Goal: Information Seeking & Learning: Learn about a topic

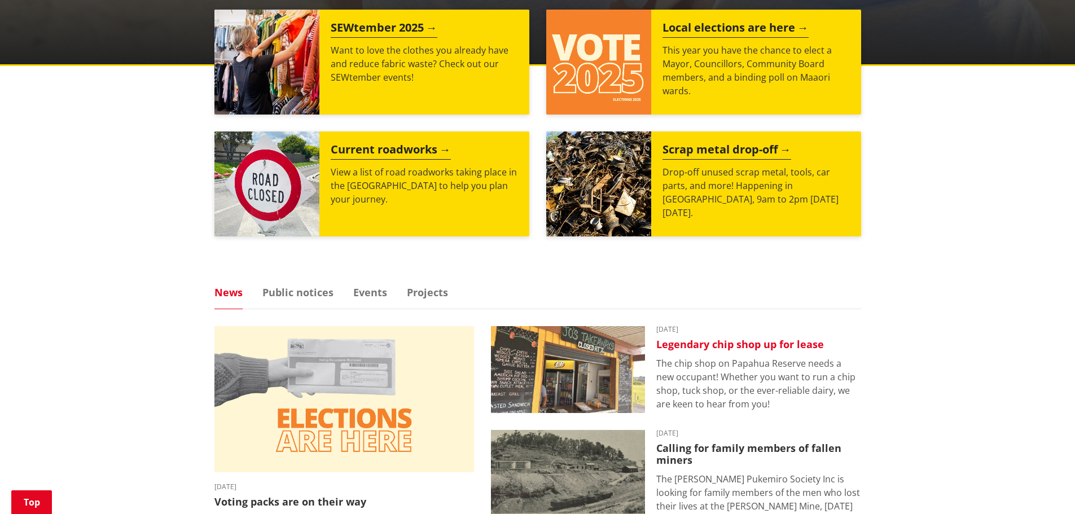
scroll to position [564, 0]
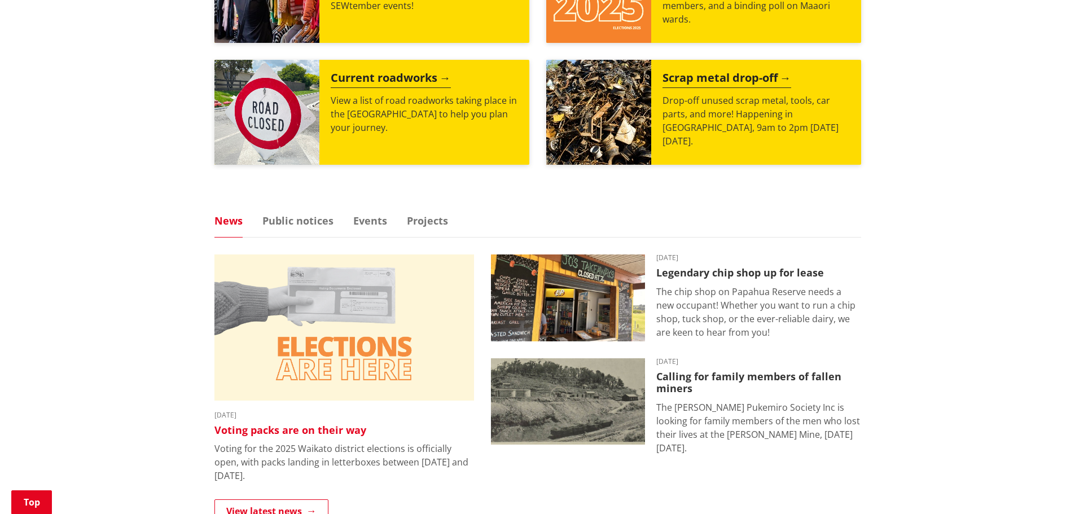
click at [367, 349] on img at bounding box center [343, 327] width 259 height 146
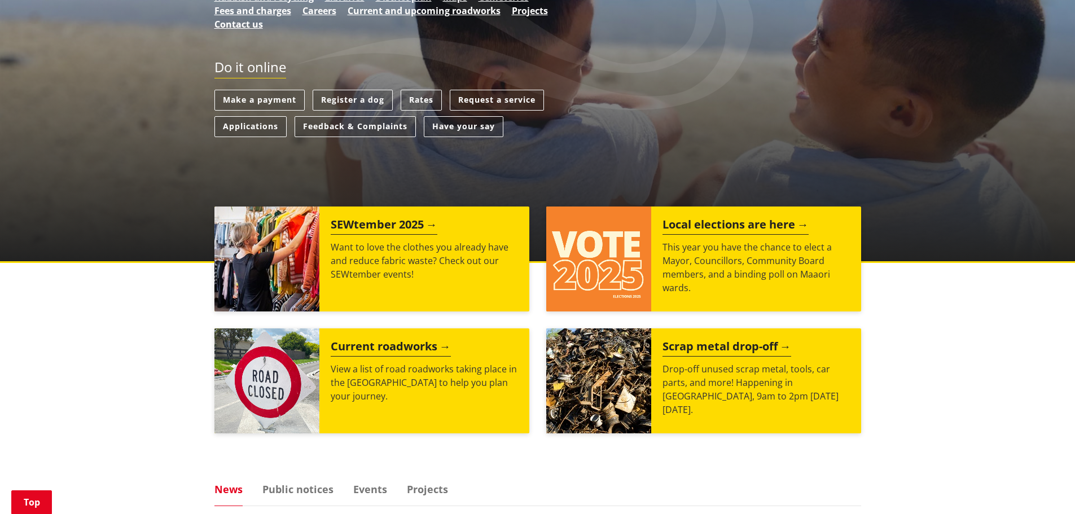
scroll to position [226, 0]
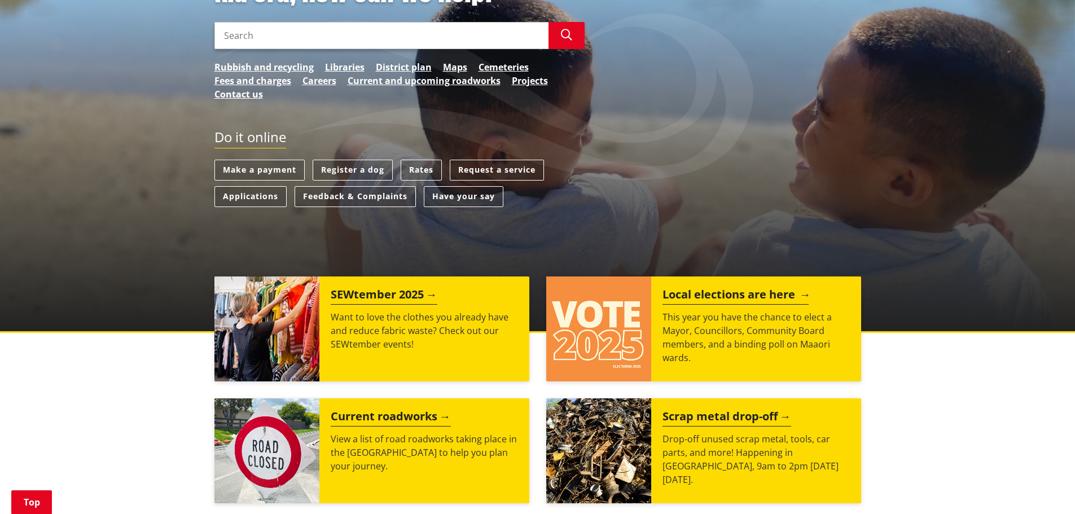
click at [754, 294] on h2 "Local elections are here" at bounding box center [735, 296] width 146 height 17
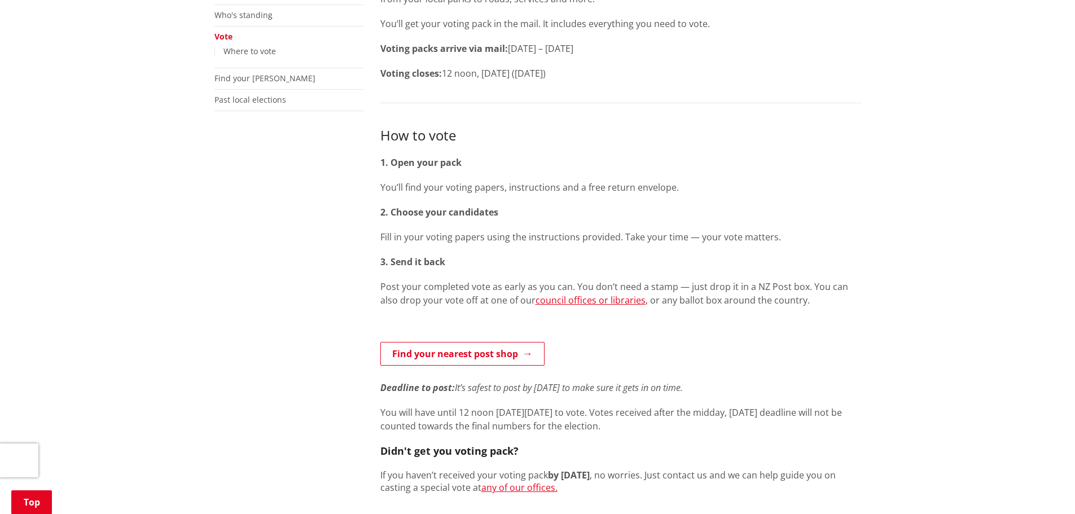
scroll to position [282, 0]
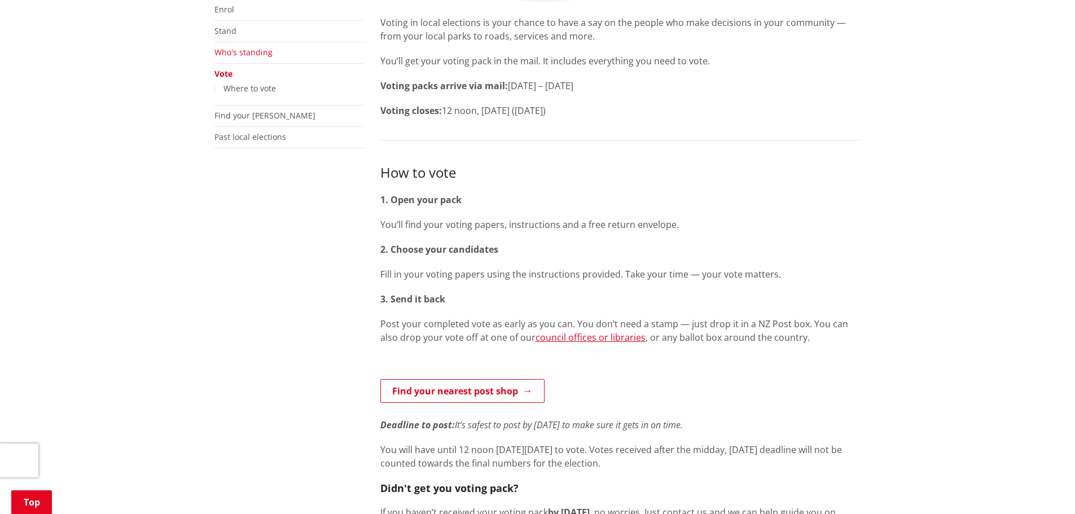
click at [237, 52] on link "Who's standing" at bounding box center [243, 52] width 58 height 11
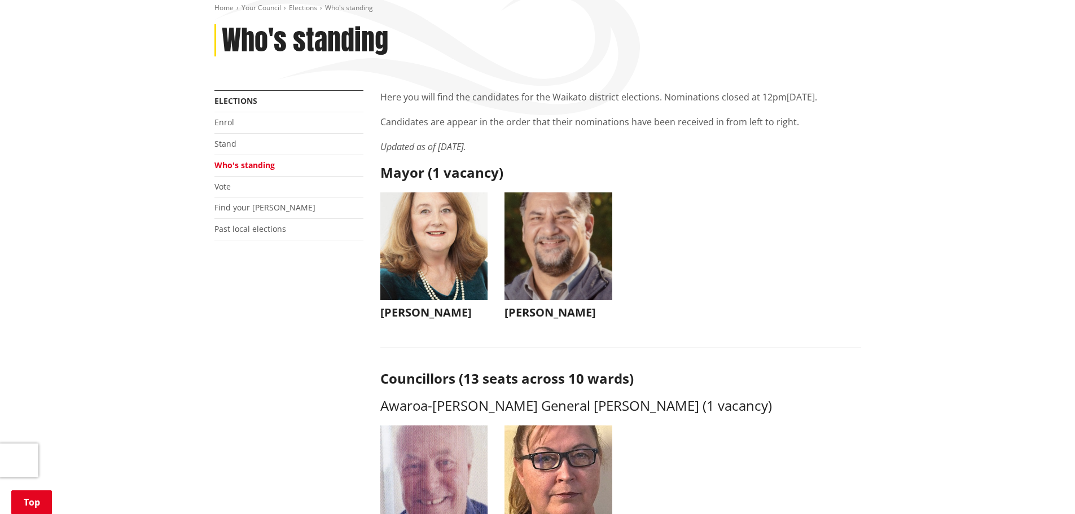
scroll to position [226, 0]
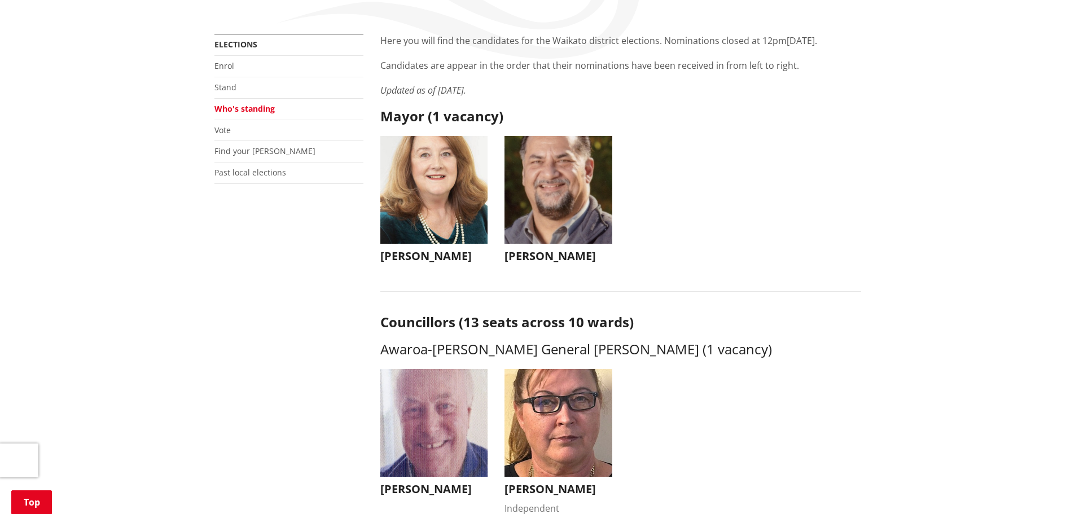
click at [558, 193] on img "button" at bounding box center [558, 190] width 108 height 108
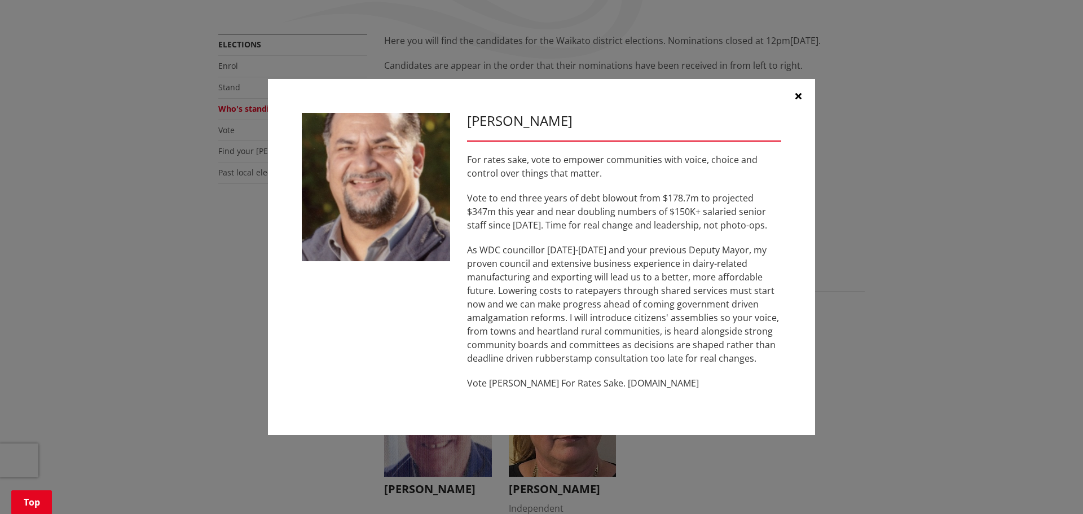
click at [799, 95] on icon "button" at bounding box center [798, 95] width 6 height 9
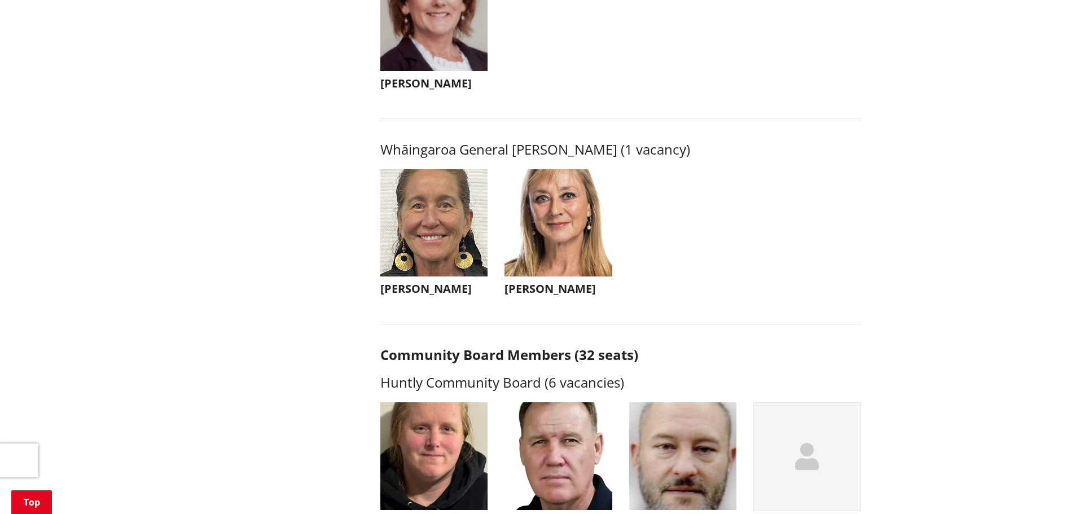
scroll to position [2651, 0]
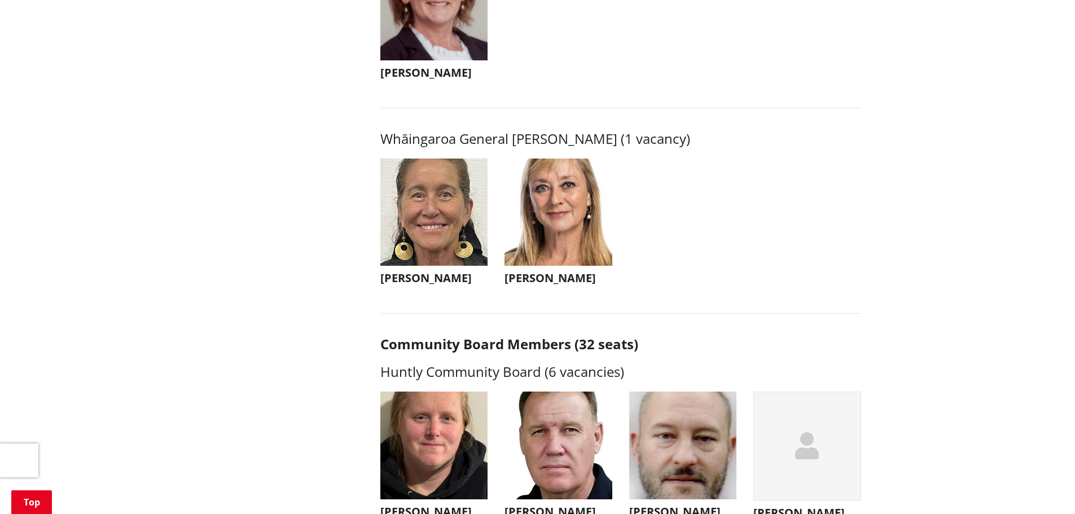
click at [570, 253] on img "button" at bounding box center [558, 213] width 108 height 108
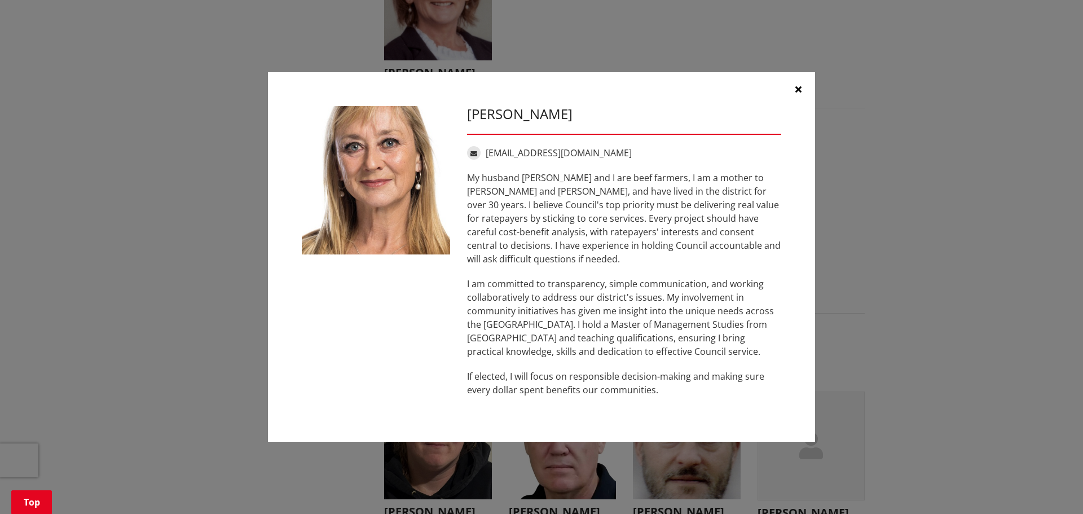
click at [800, 94] on icon "button" at bounding box center [798, 89] width 6 height 9
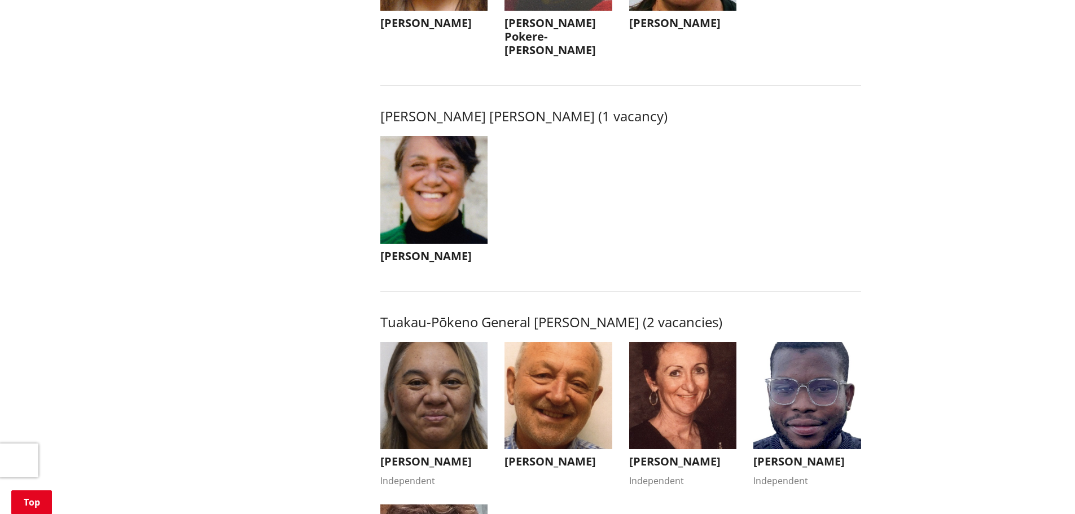
scroll to position [1805, 0]
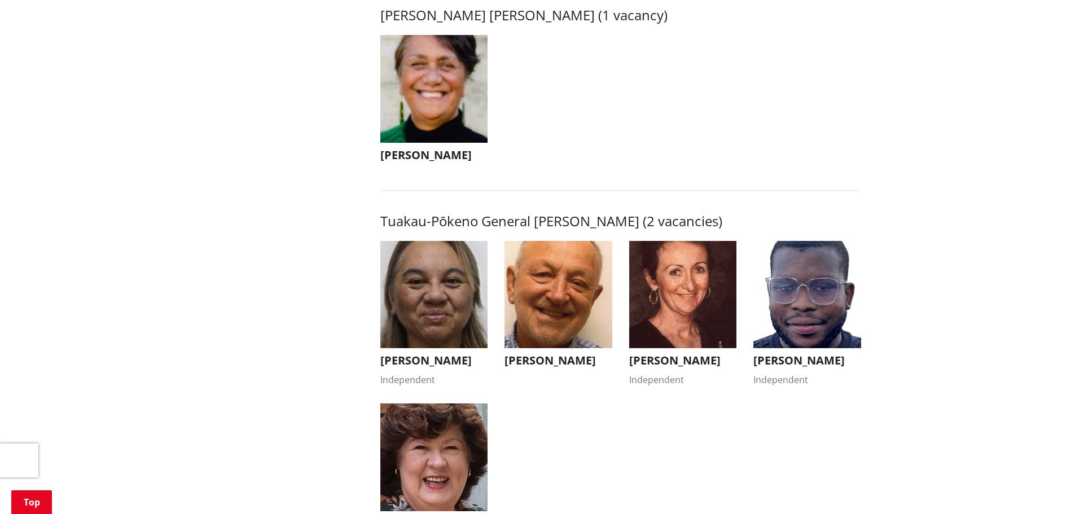
click at [681, 304] on img "button" at bounding box center [683, 295] width 108 height 108
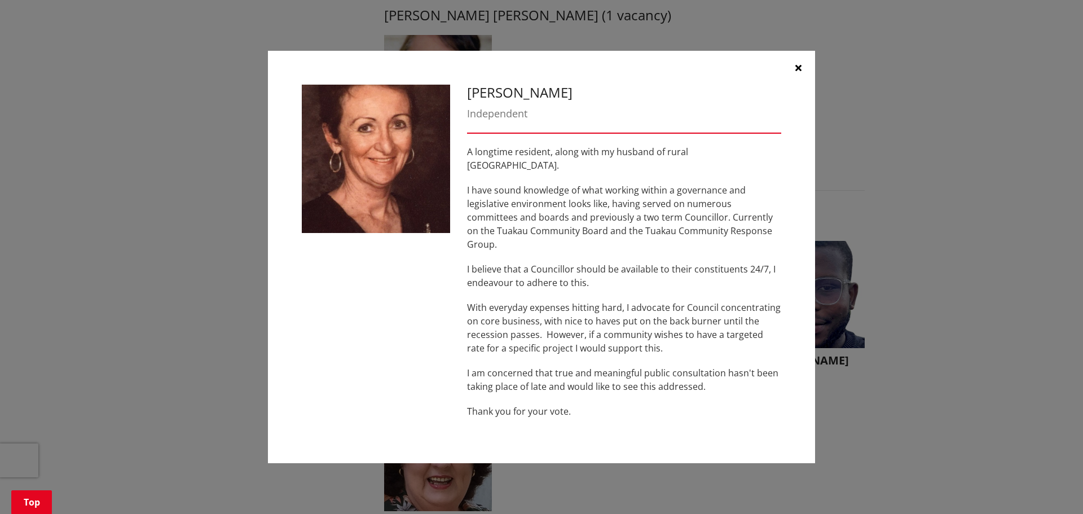
click at [799, 72] on icon "button" at bounding box center [798, 67] width 6 height 9
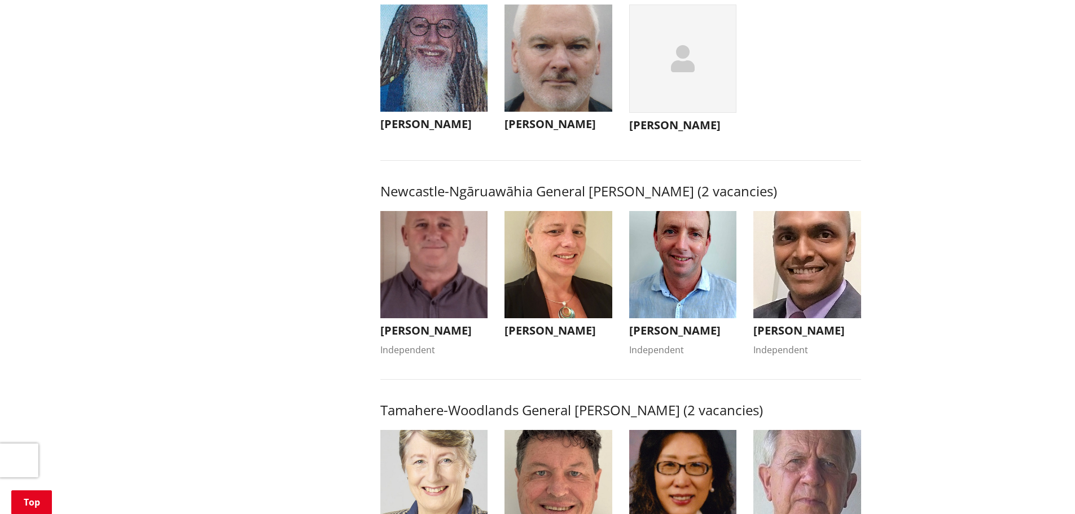
scroll to position [733, 0]
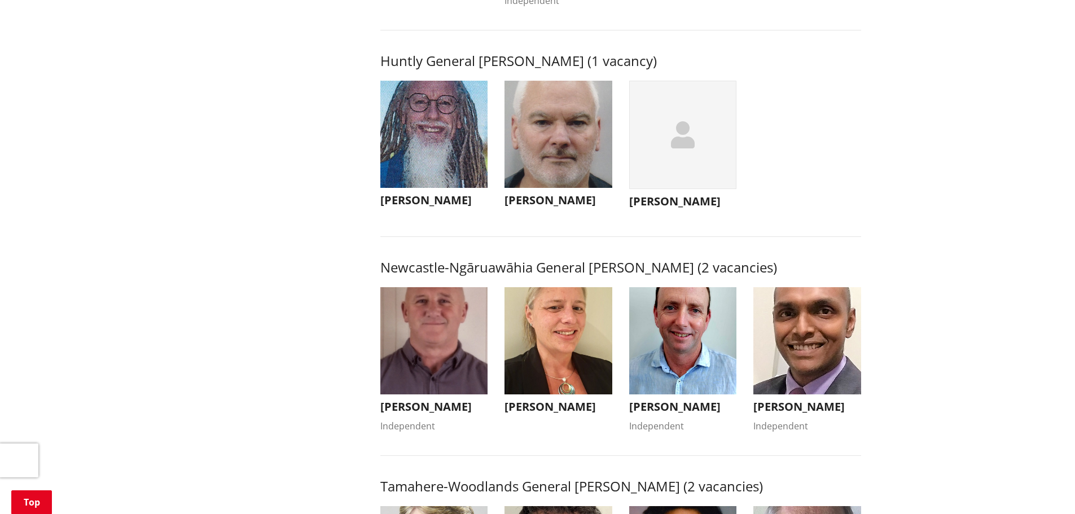
click at [681, 164] on div "button" at bounding box center [683, 135] width 108 height 109
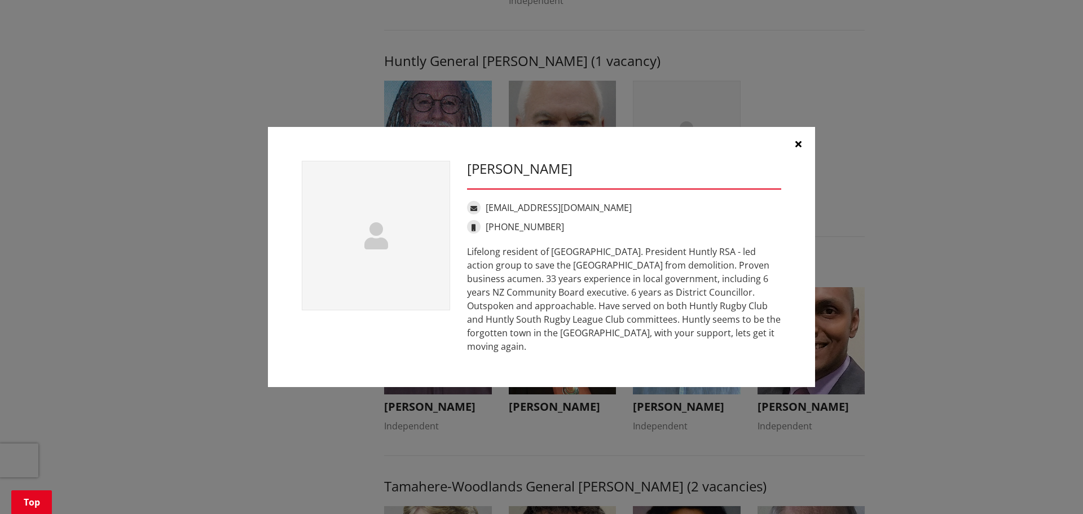
click at [798, 148] on icon "button" at bounding box center [798, 143] width 6 height 9
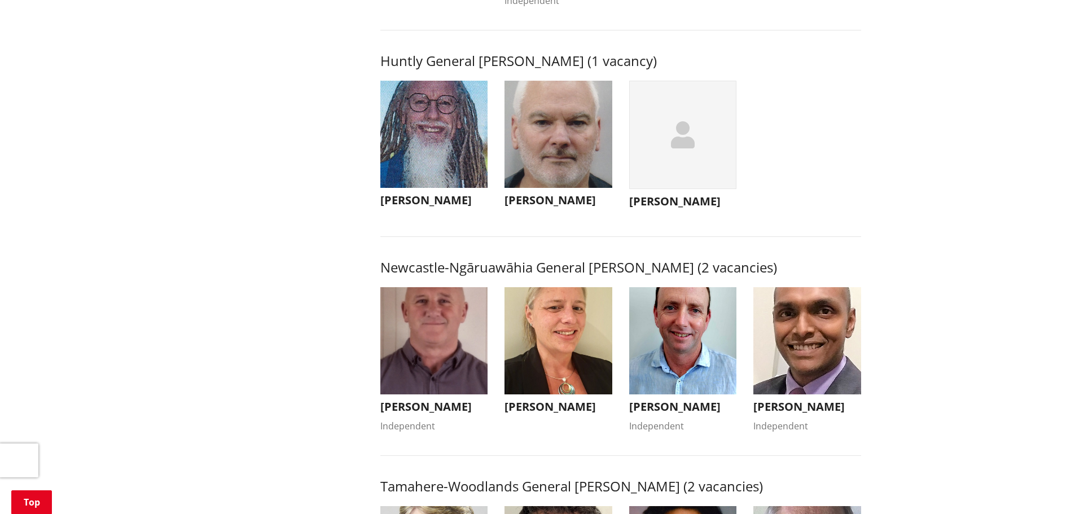
click at [435, 376] on img "button" at bounding box center [434, 341] width 108 height 108
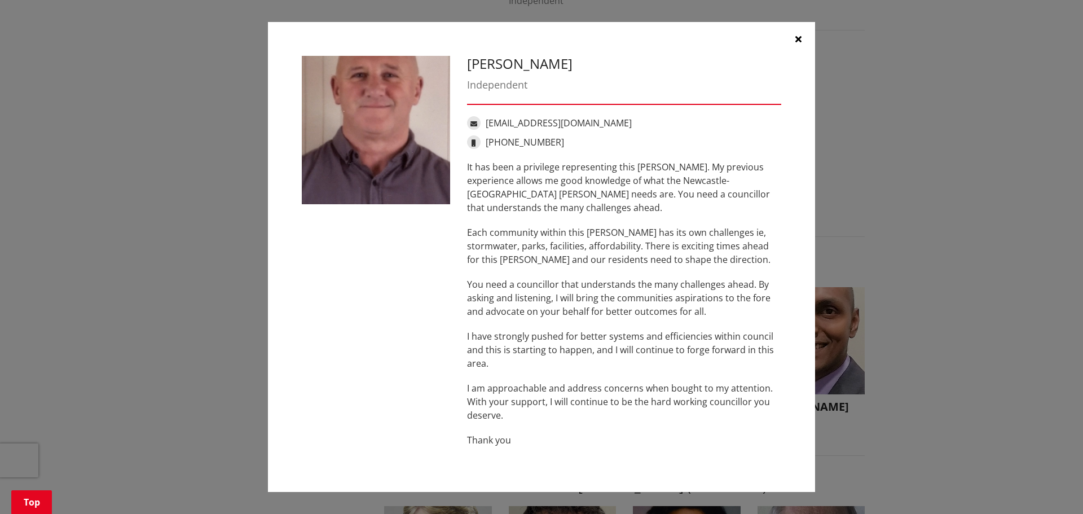
click at [797, 39] on icon "button" at bounding box center [798, 38] width 6 height 9
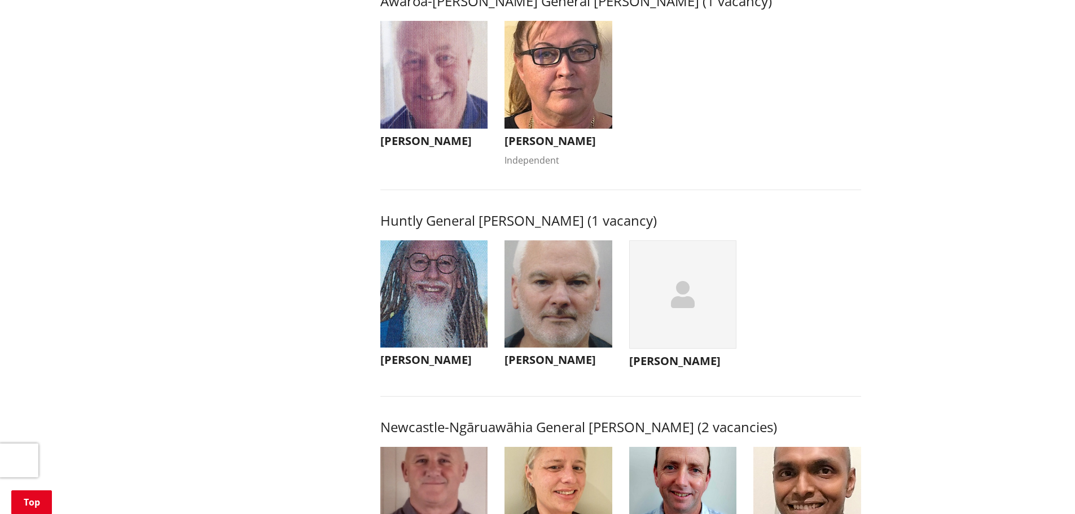
scroll to position [564, 0]
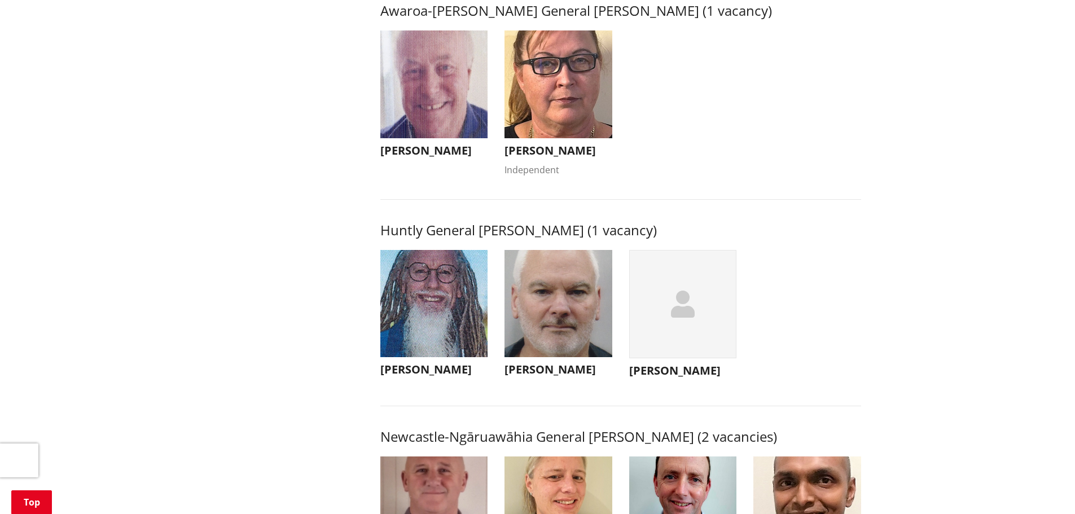
drag, startPoint x: 435, startPoint y: 288, endPoint x: 451, endPoint y: 292, distance: 15.6
click at [435, 288] on img "button" at bounding box center [434, 304] width 108 height 108
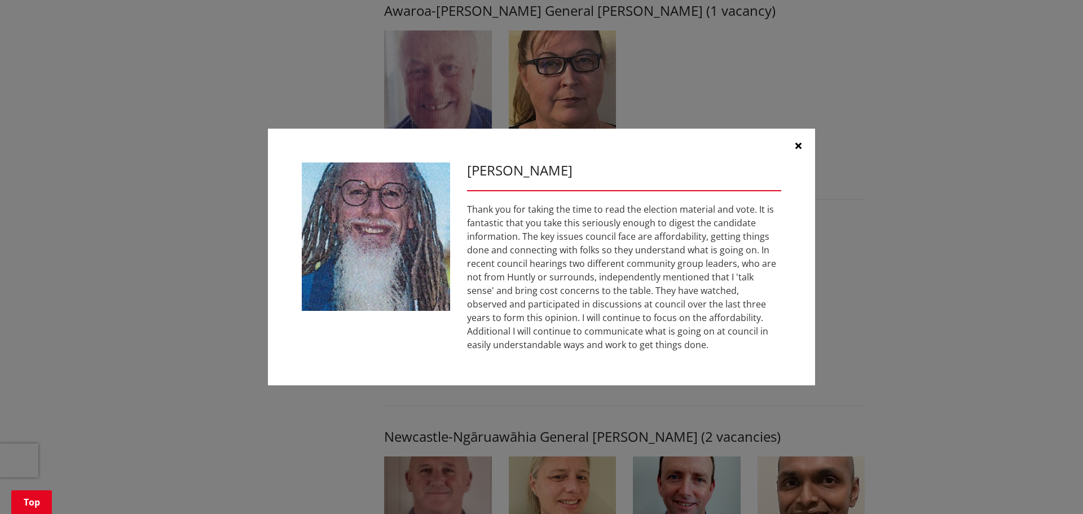
click at [798, 144] on icon "button" at bounding box center [798, 145] width 6 height 9
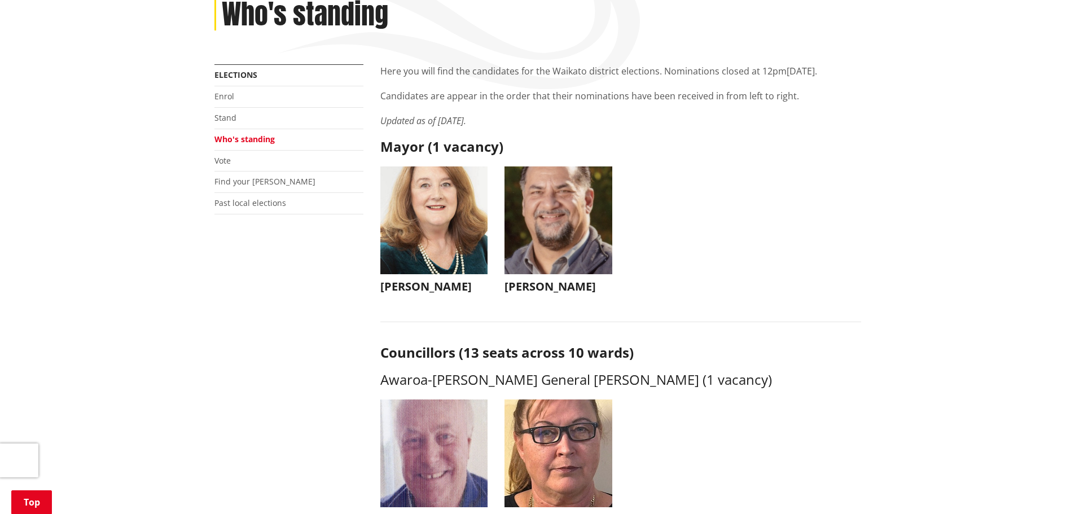
scroll to position [169, 0]
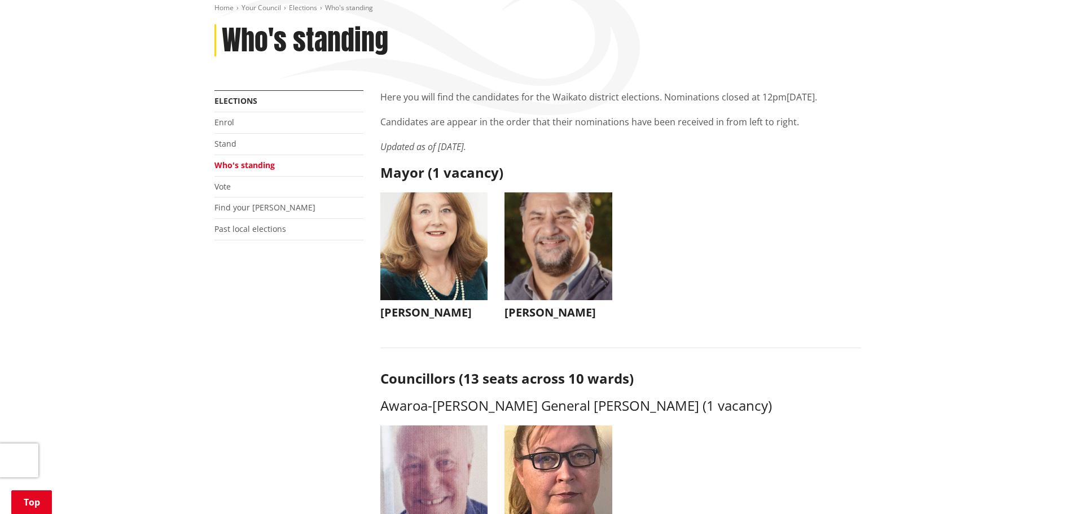
click at [560, 254] on img "button" at bounding box center [558, 246] width 108 height 108
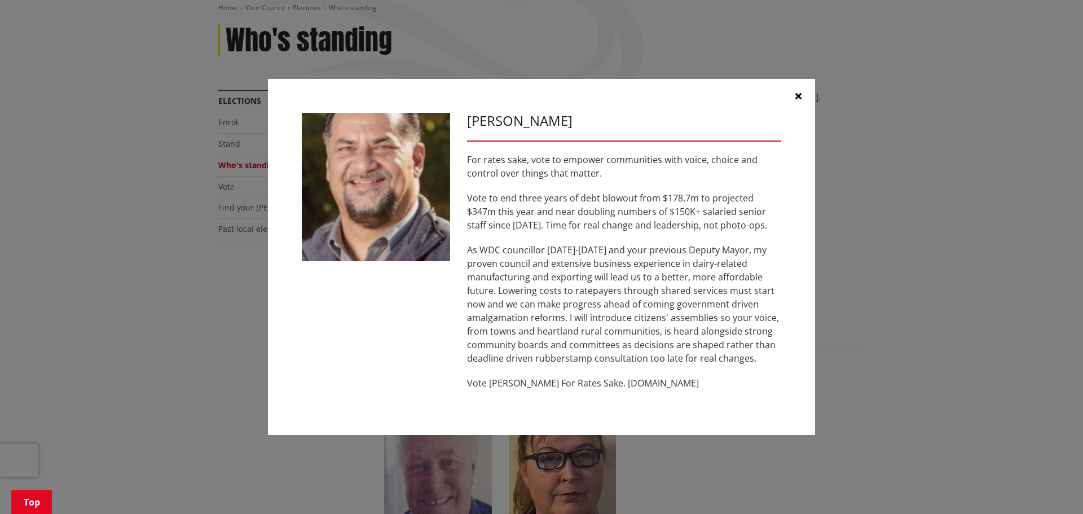
click at [798, 98] on icon "button" at bounding box center [798, 95] width 6 height 9
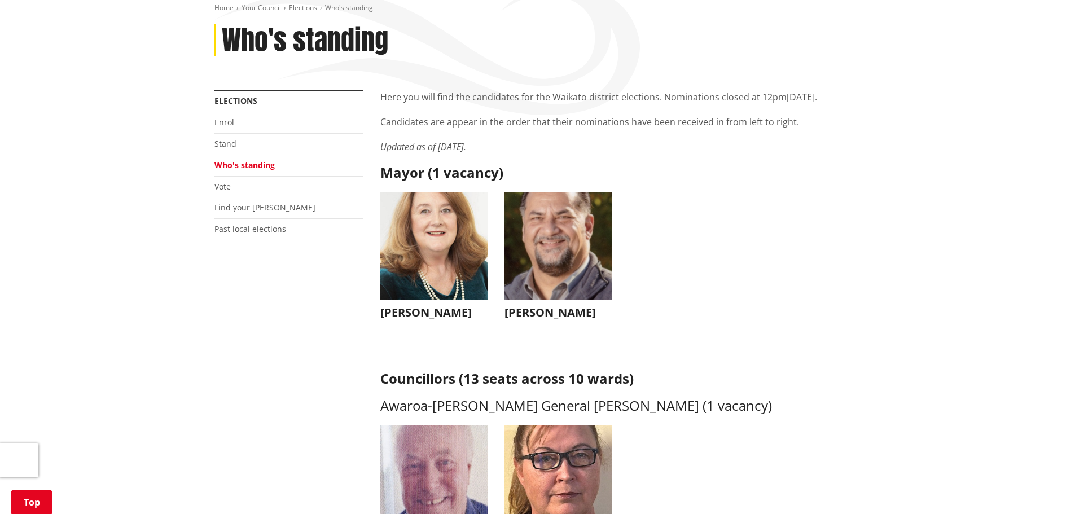
click at [430, 260] on img "button" at bounding box center [434, 246] width 108 height 108
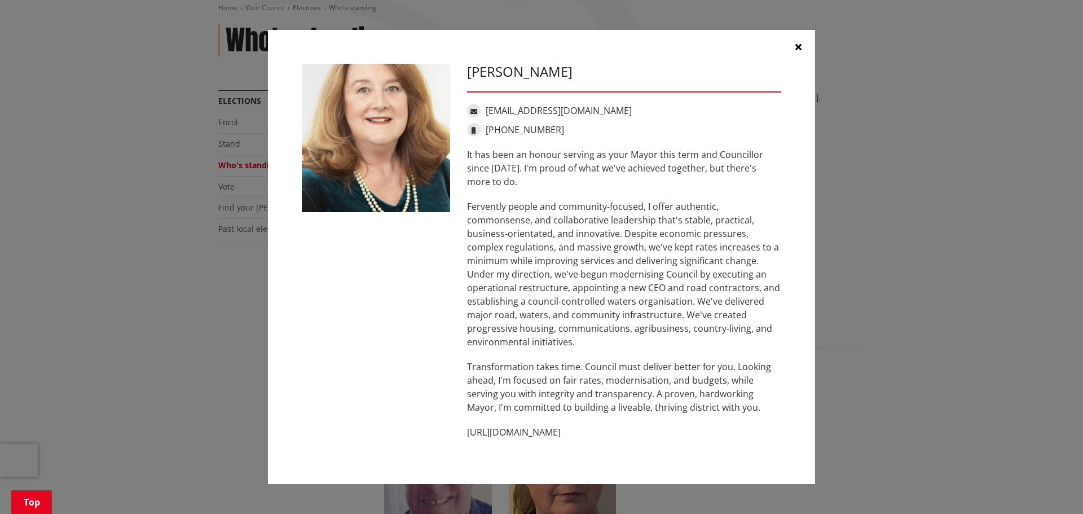
click at [799, 45] on icon "button" at bounding box center [798, 46] width 6 height 9
